Goal: Transaction & Acquisition: Purchase product/service

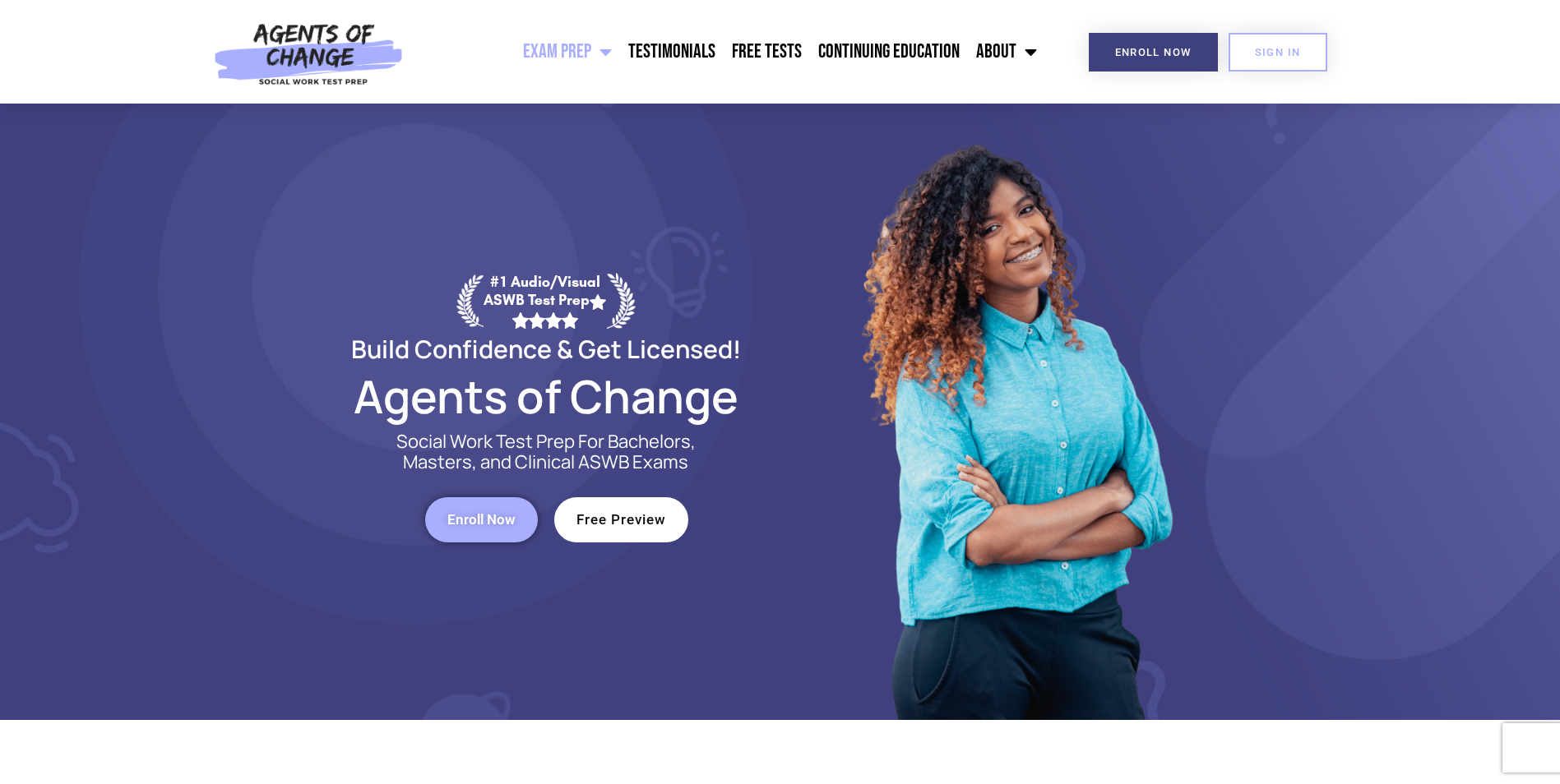
click at [583, 46] on link "Exam Prep" at bounding box center [567, 51] width 105 height 41
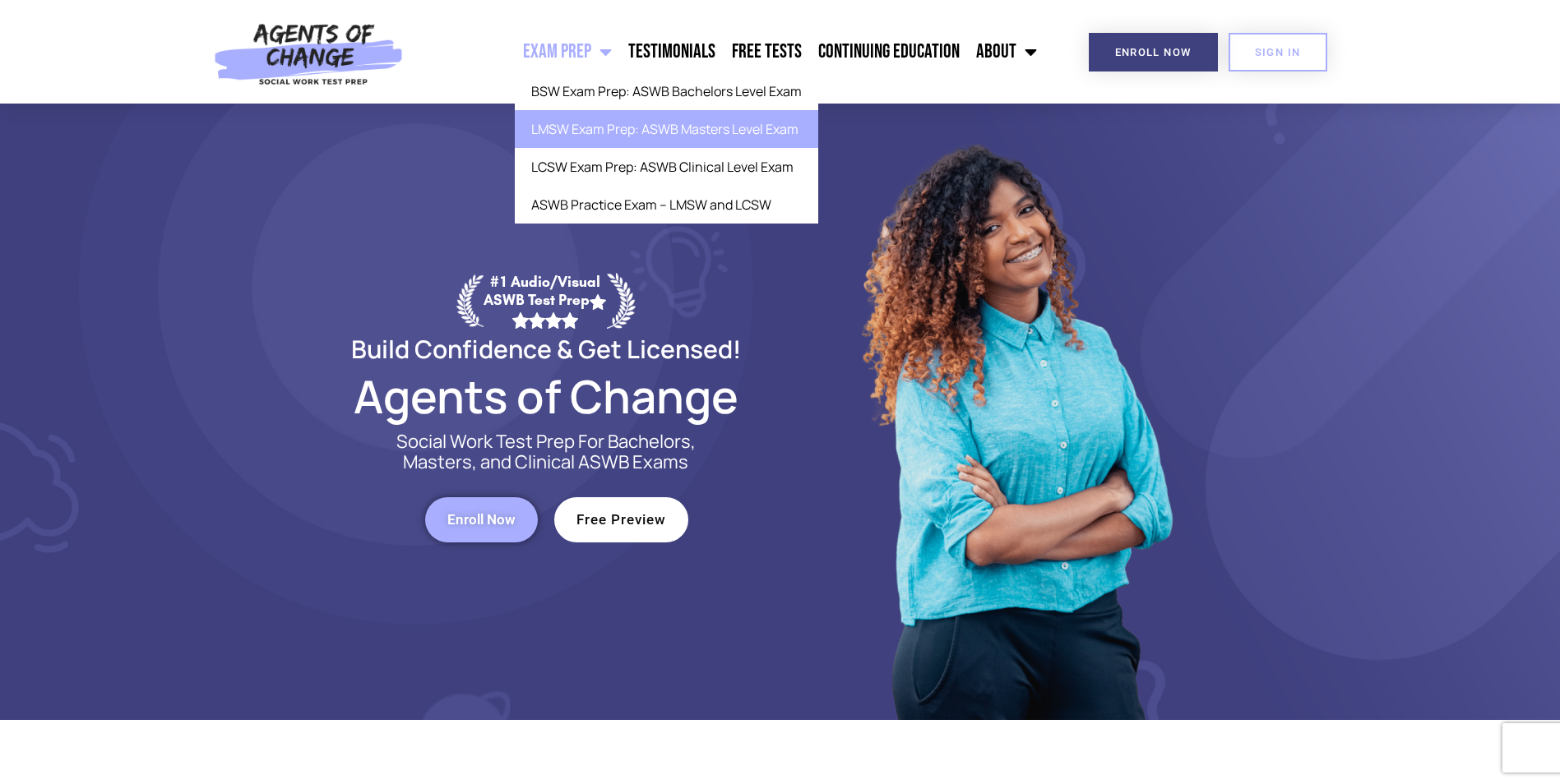
click at [587, 128] on link "LMSW Exam Prep: ASWB Masters Level Exam" at bounding box center [667, 128] width 304 height 38
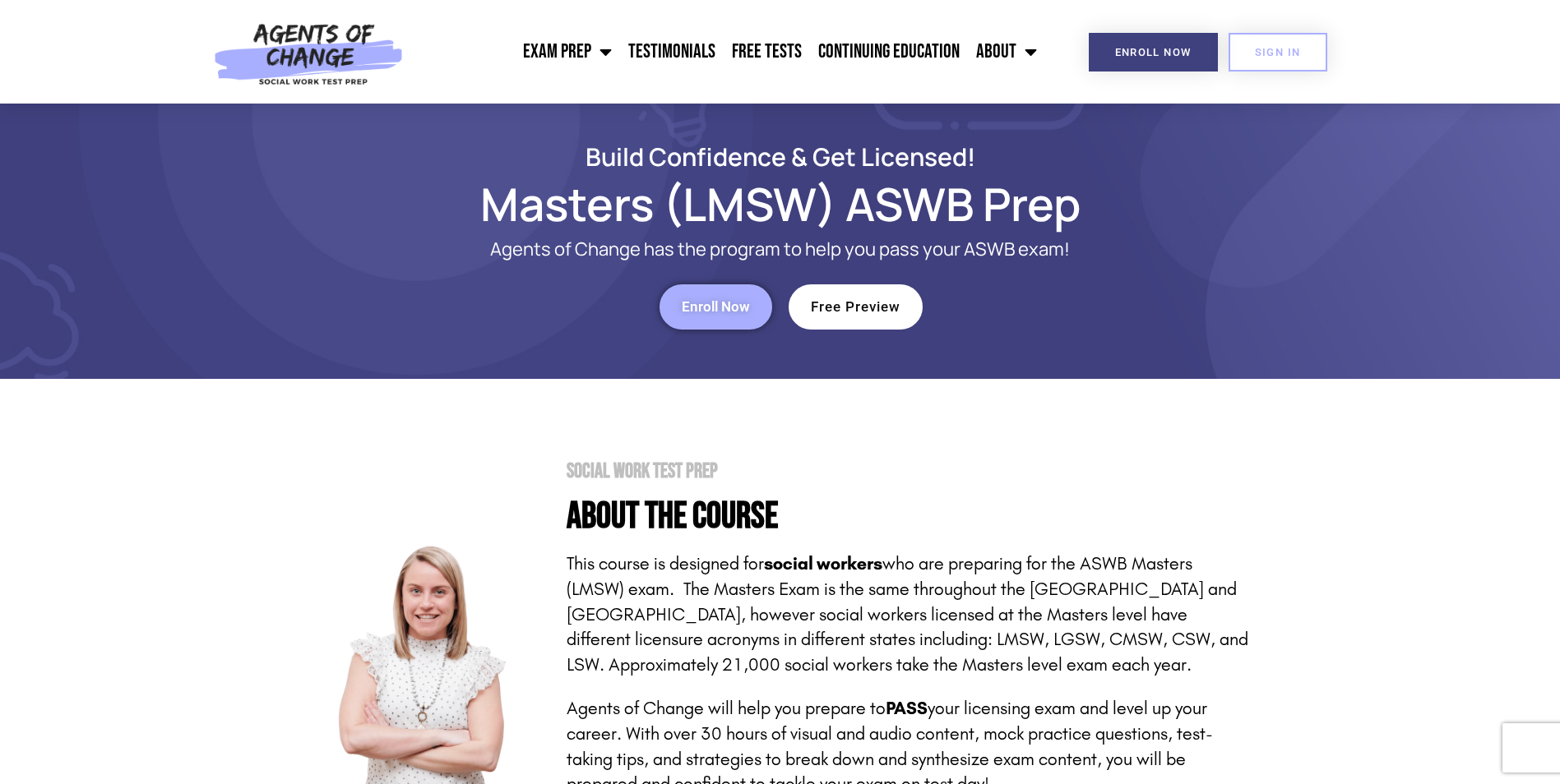
click at [691, 322] on link "Enroll Now" at bounding box center [716, 307] width 113 height 45
click at [848, 294] on link "Free Preview" at bounding box center [855, 307] width 134 height 45
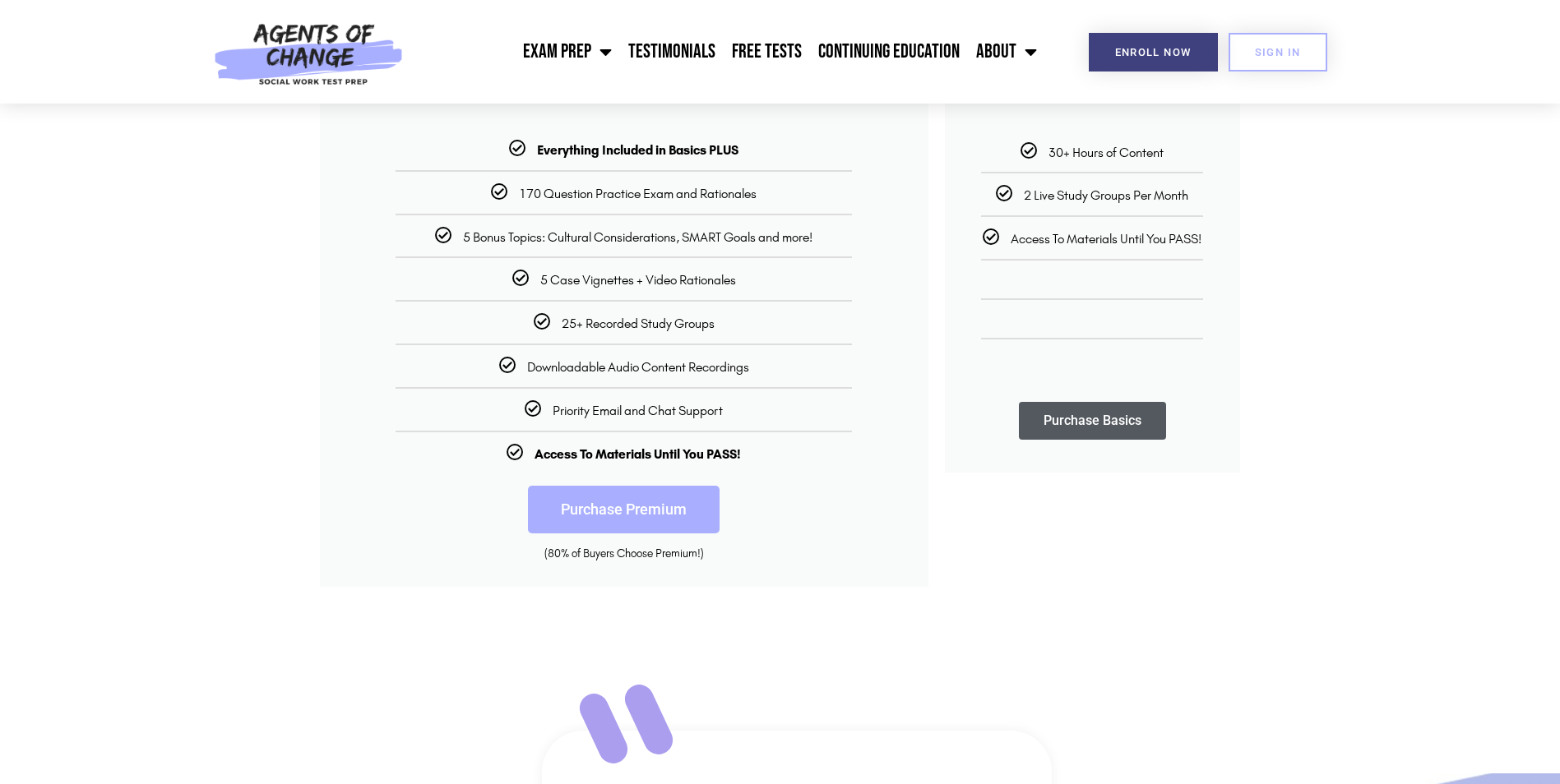
scroll to position [164, 0]
